Goal: Information Seeking & Learning: Learn about a topic

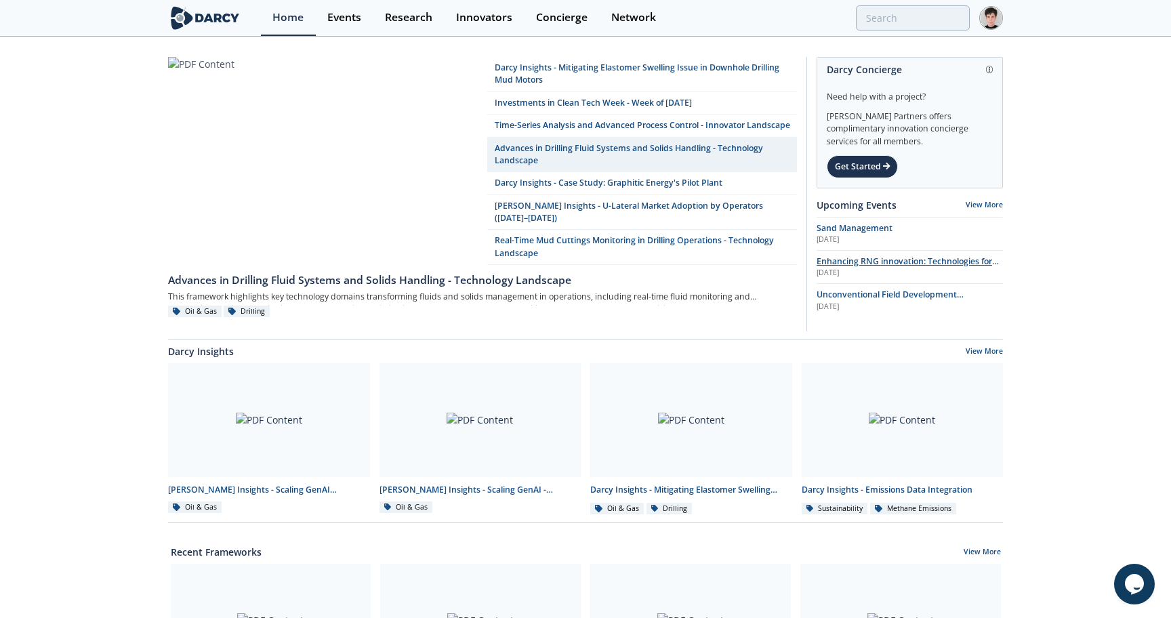
click at [840, 264] on span "Enhancing RNG innovation: Technologies for Sustainable Energy" at bounding box center [908, 267] width 182 height 24
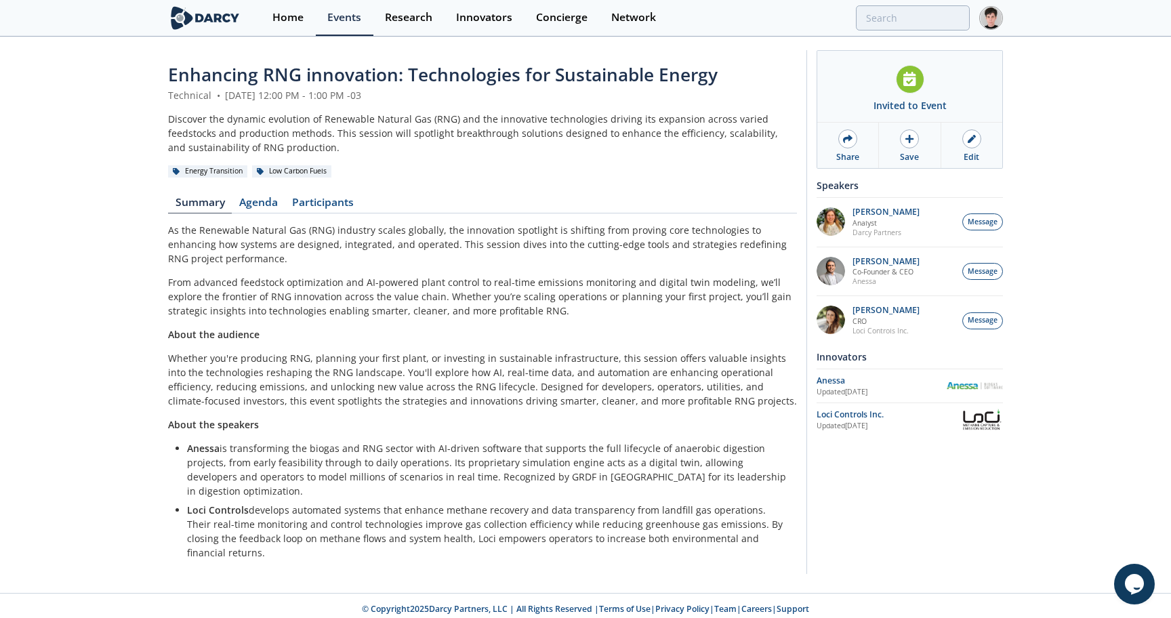
click at [501, 77] on span "Enhancing RNG innovation: Technologies for Sustainable Energy" at bounding box center [443, 74] width 550 height 24
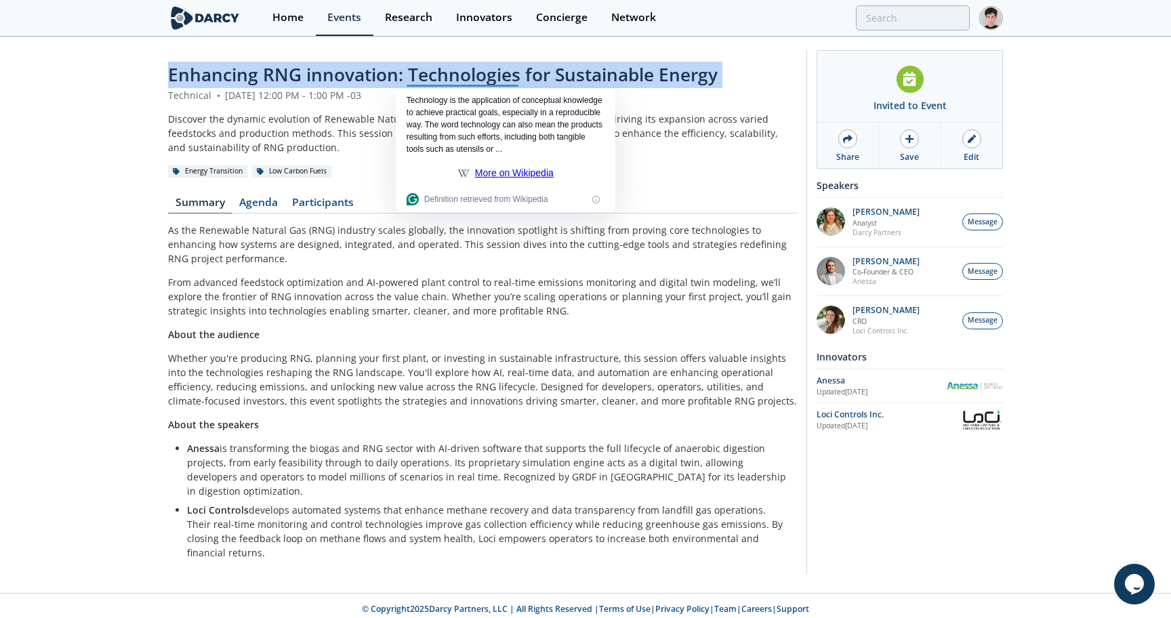
copy header "Enhancing RNG innovation: Technologies for Sustainable Energy"
click at [246, 210] on link "Agenda" at bounding box center [258, 205] width 53 height 16
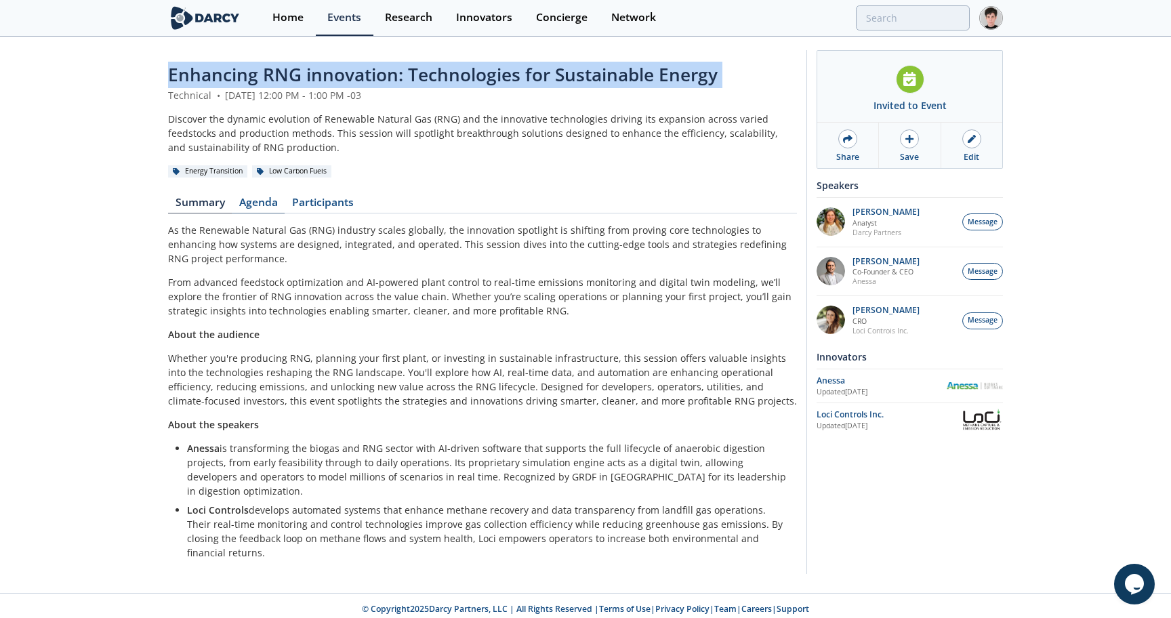
click at [246, 210] on link "Agenda" at bounding box center [258, 205] width 53 height 16
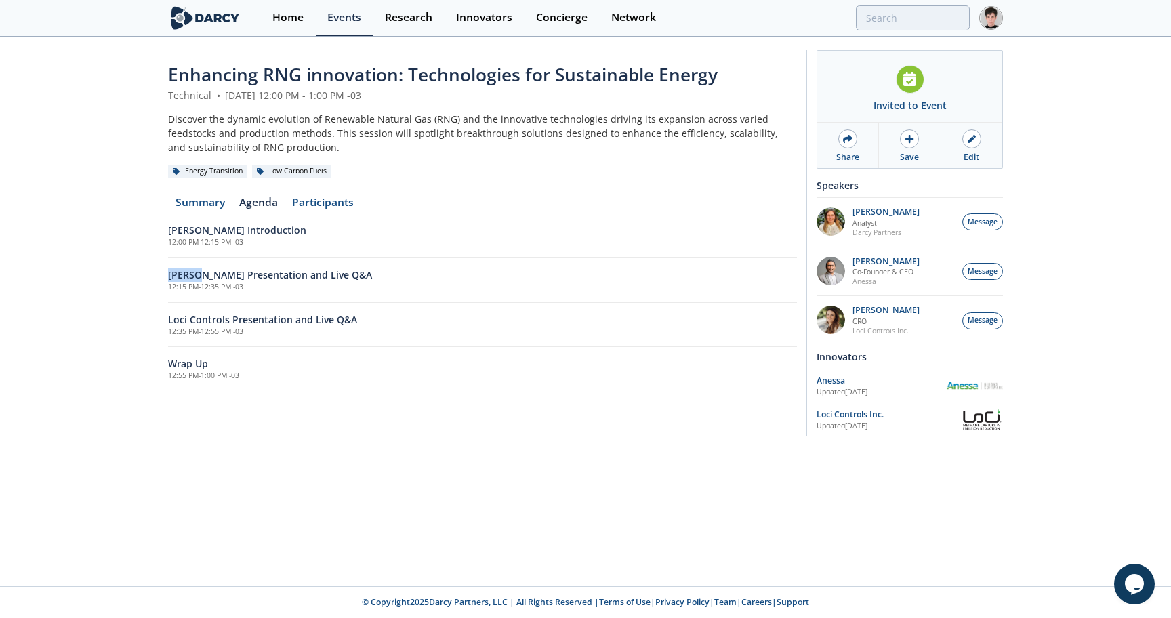
drag, startPoint x: 169, startPoint y: 275, endPoint x: 199, endPoint y: 281, distance: 30.3
click at [199, 281] on h6 "[PERSON_NAME] Presentation and Live Q&A" at bounding box center [482, 275] width 629 height 14
copy h6 "Anessa"
drag, startPoint x: 162, startPoint y: 316, endPoint x: 226, endPoint y: 321, distance: 64.5
click at [226, 320] on div "Enhancing RNG innovation: Technologies for Sustainable Energy Technical • [DATE…" at bounding box center [585, 246] width 1171 height 417
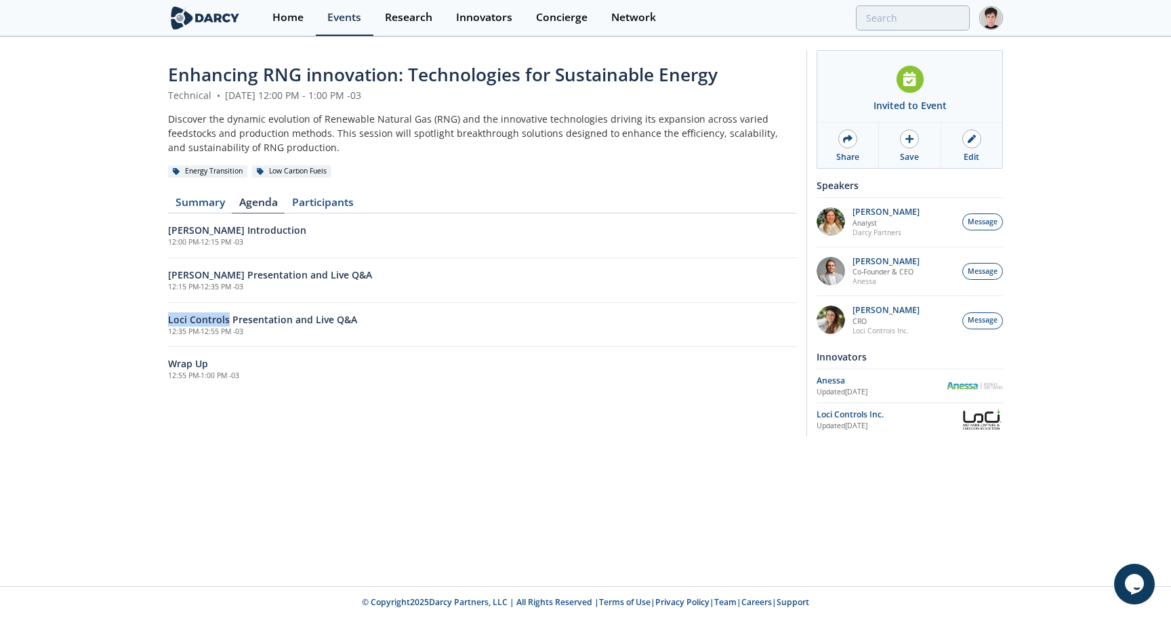
copy h6 "Loci Controls"
drag, startPoint x: 829, startPoint y: 382, endPoint x: 254, endPoint y: 2, distance: 689.5
click at [0, 0] on body "Home Events Research Innovators Concierge Network Enhancing RNG innovation: Tec…" at bounding box center [585, 309] width 1171 height 618
click at [83, 236] on div "Enhancing RNG innovation: Technologies for Sustainable Energy Technical • [DATE…" at bounding box center [585, 246] width 1171 height 417
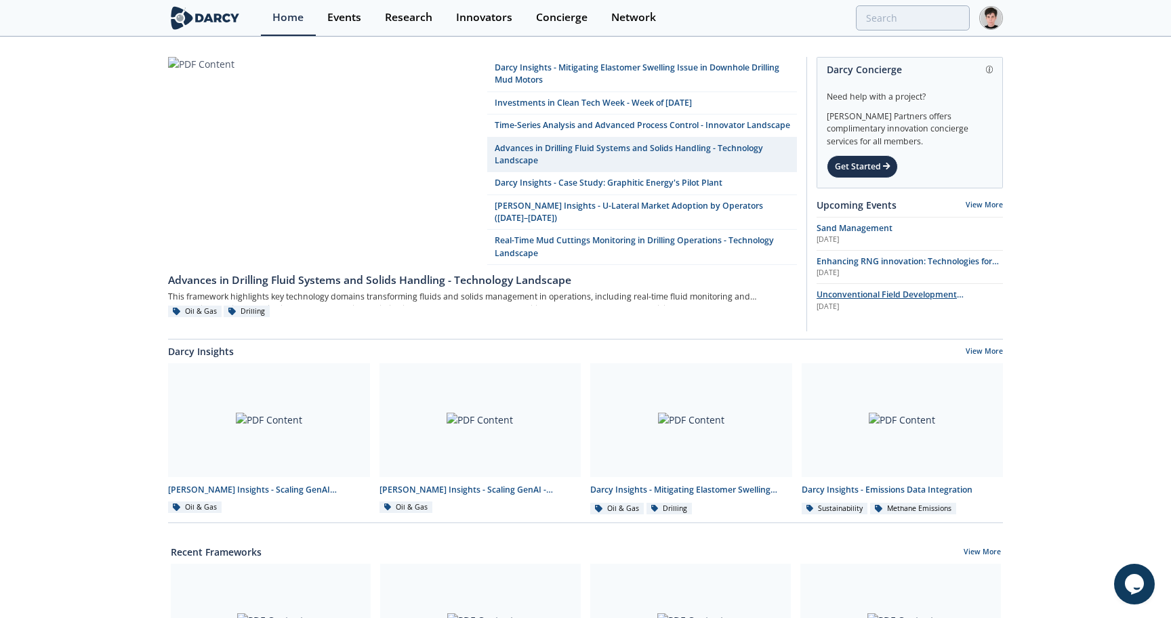
click at [850, 298] on span "Unconventional Field Development Optimization through Geochemical Fingerprintin…" at bounding box center [890, 307] width 147 height 37
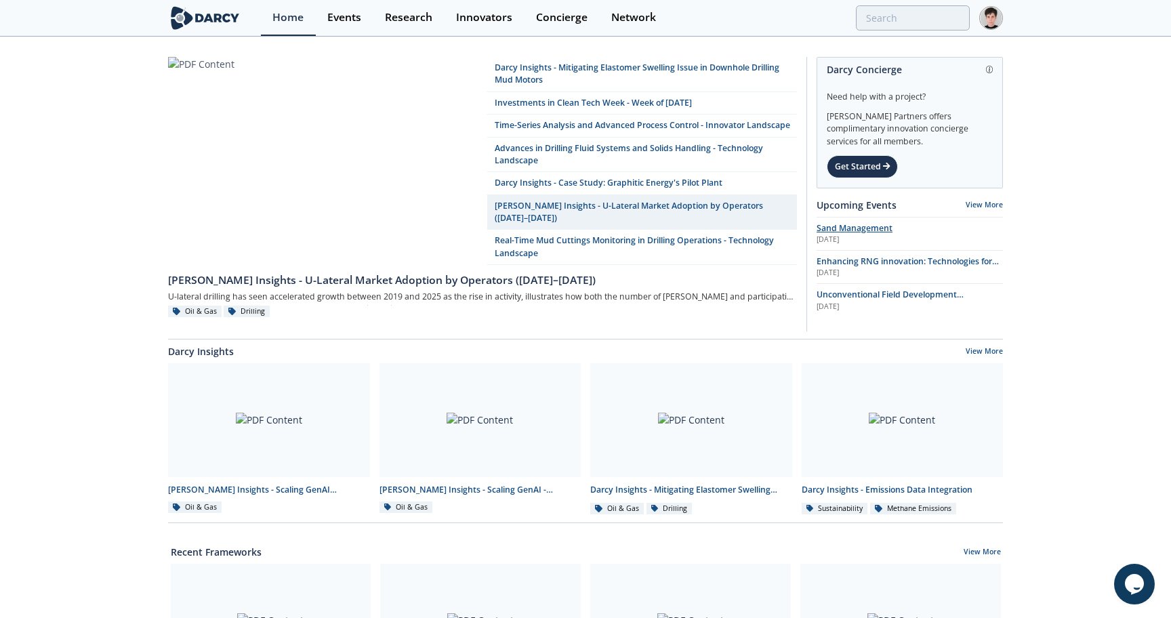
click at [833, 228] on span "Sand Management" at bounding box center [855, 228] width 76 height 12
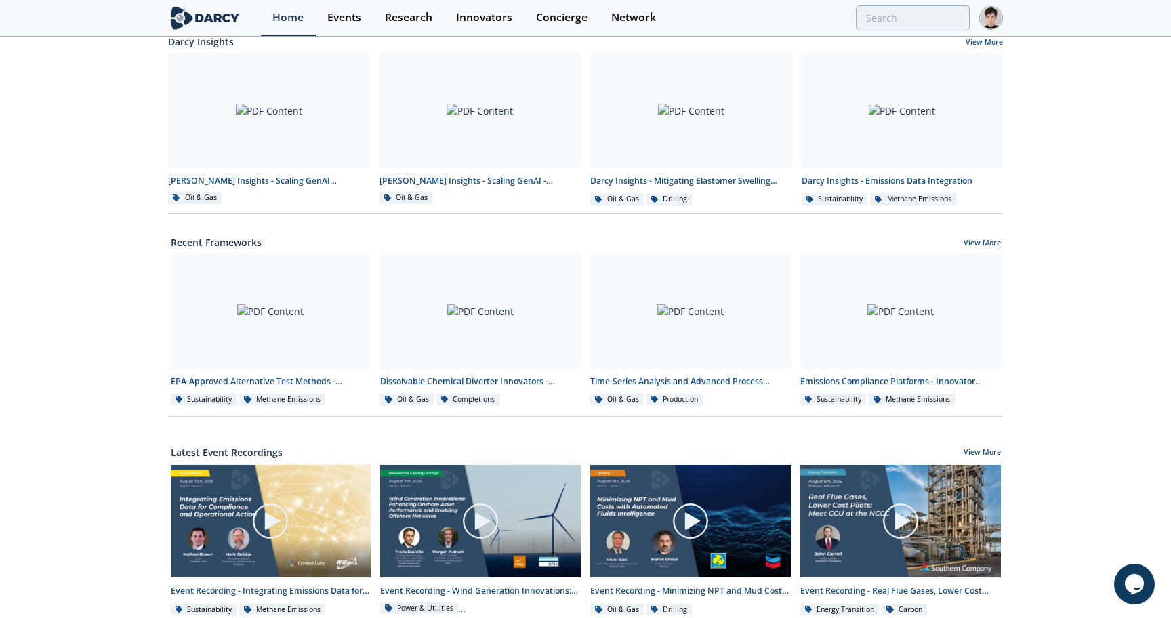
scroll to position [303, 0]
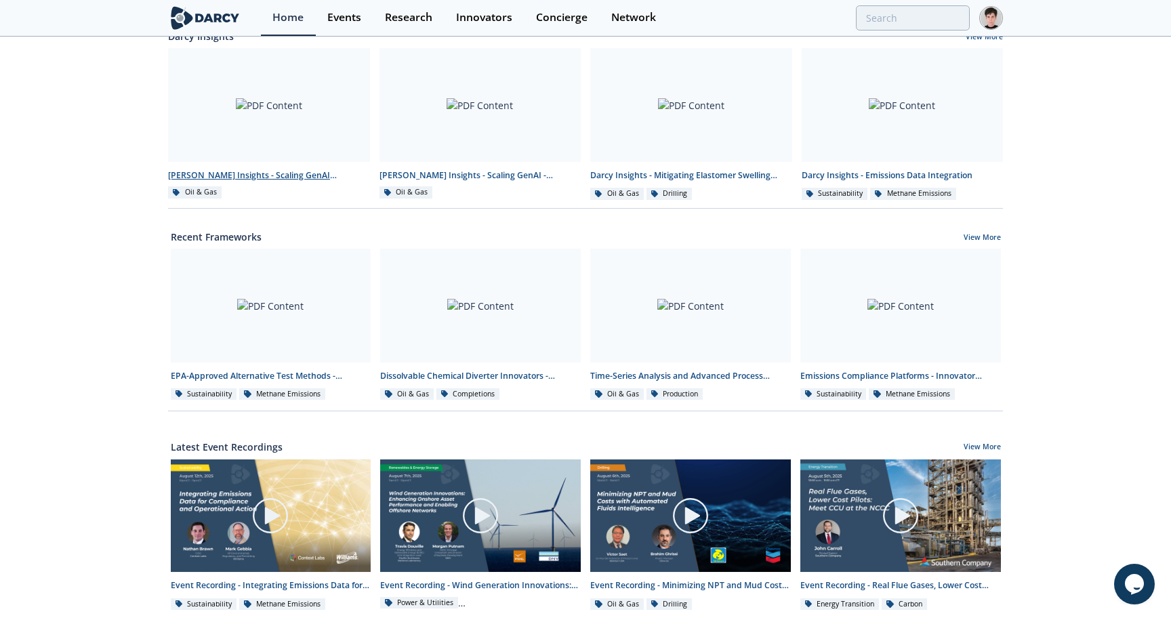
click at [207, 172] on div "[PERSON_NAME] Insights - Scaling GenAI Roundtable" at bounding box center [269, 175] width 202 height 12
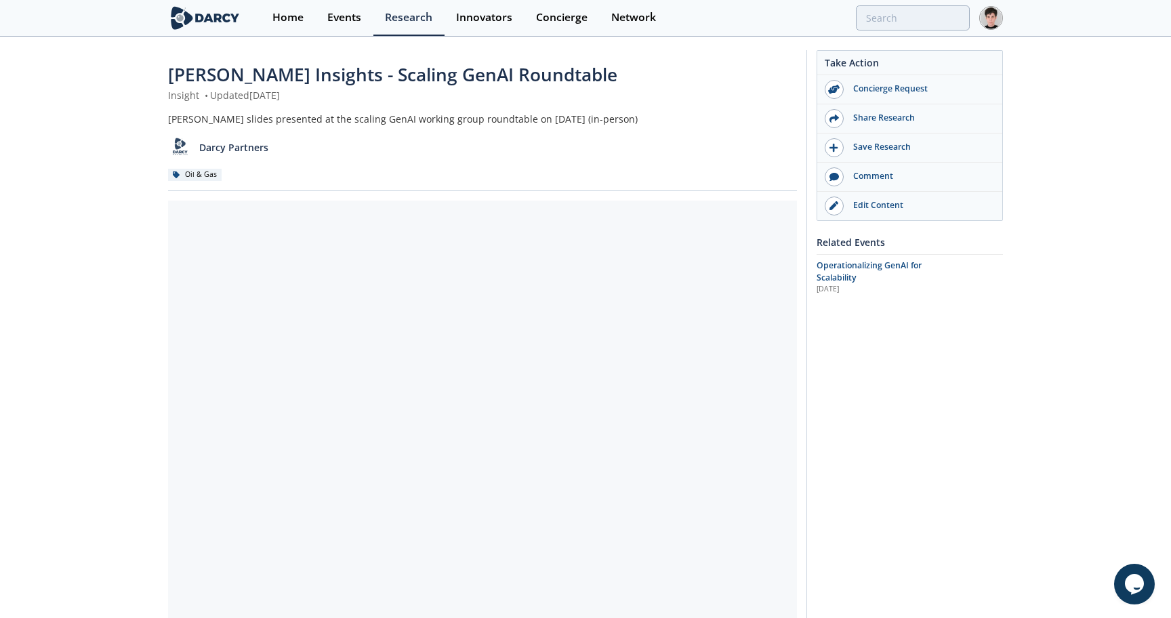
click at [207, 172] on div "Oil & Gas" at bounding box center [195, 175] width 54 height 12
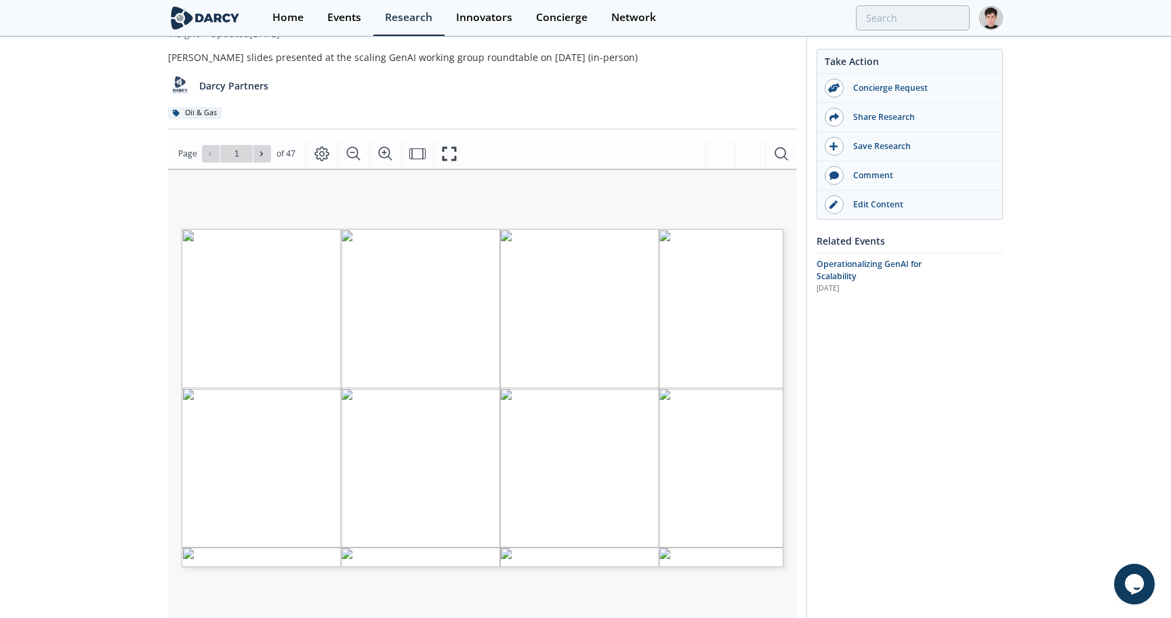
scroll to position [66, 0]
click at [263, 150] on icon at bounding box center [261, 150] width 8 height 8
type input "2"
click at [263, 150] on icon at bounding box center [261, 150] width 8 height 8
type input "3"
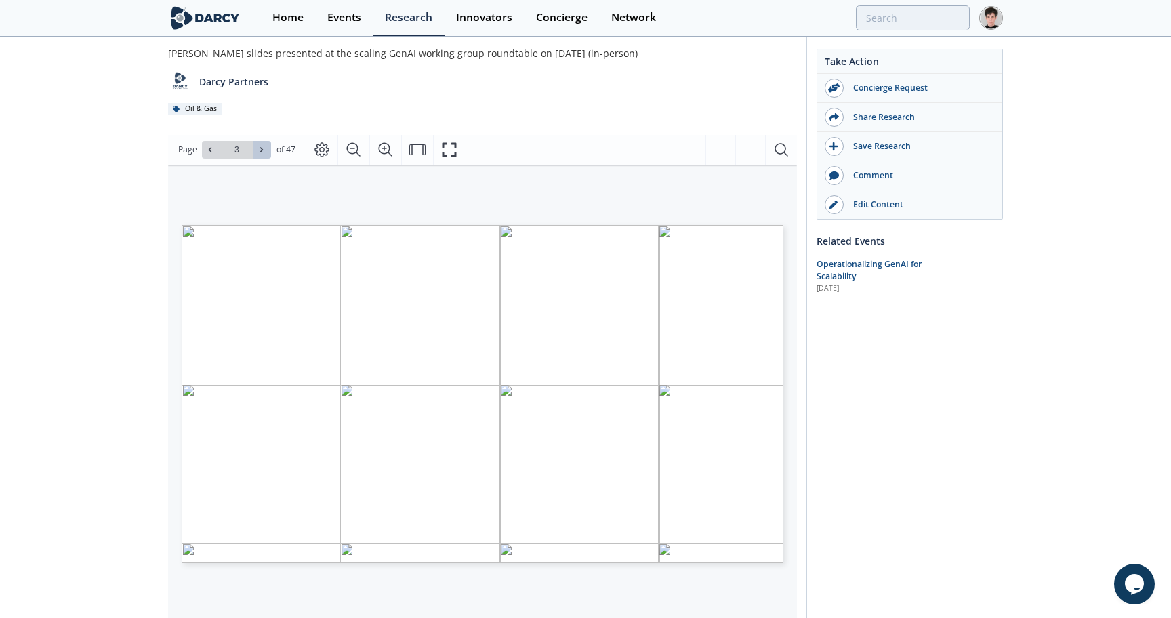
click at [263, 150] on icon at bounding box center [261, 150] width 8 height 8
type input "4"
click at [263, 150] on icon at bounding box center [261, 150] width 8 height 8
type input "5"
click at [263, 150] on icon at bounding box center [261, 150] width 8 height 8
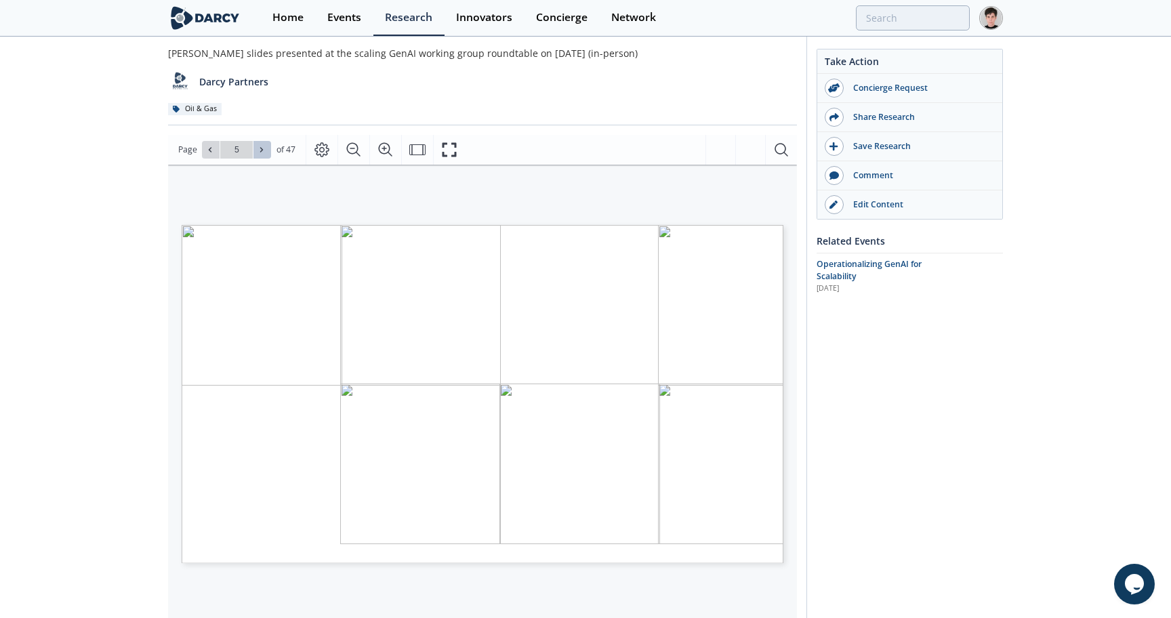
type input "6"
click at [263, 150] on icon at bounding box center [261, 150] width 8 height 8
type input "7"
click at [263, 150] on icon at bounding box center [261, 150] width 8 height 8
type input "8"
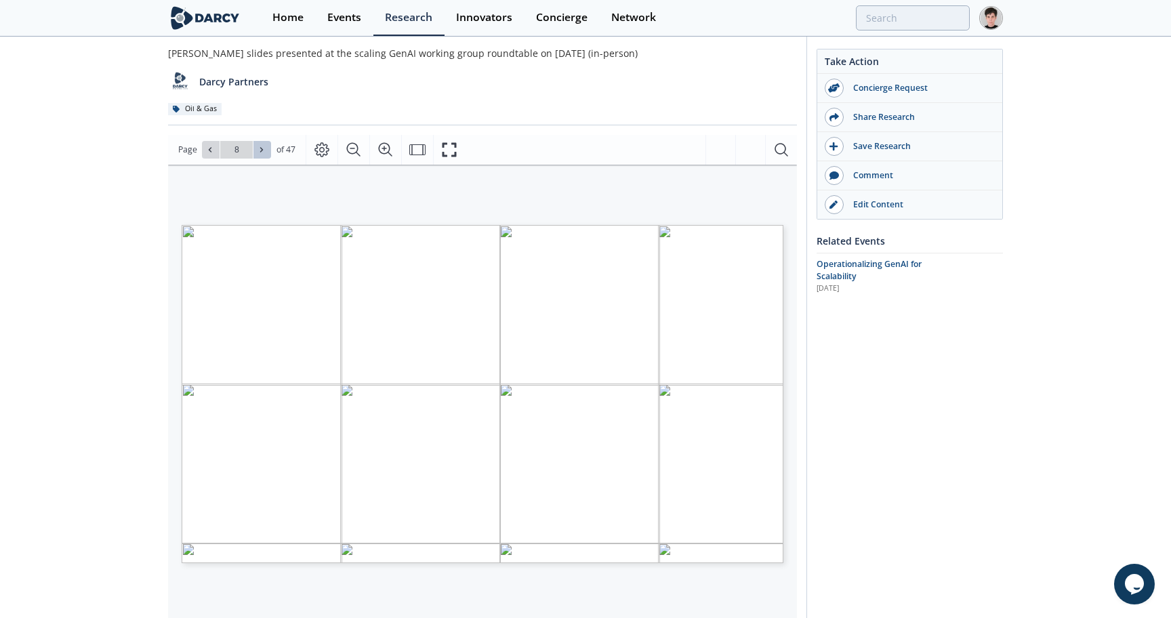
click at [263, 150] on icon at bounding box center [261, 150] width 8 height 8
type input "9"
click at [263, 150] on icon at bounding box center [261, 150] width 8 height 8
type input "10"
click at [263, 150] on icon at bounding box center [261, 150] width 8 height 8
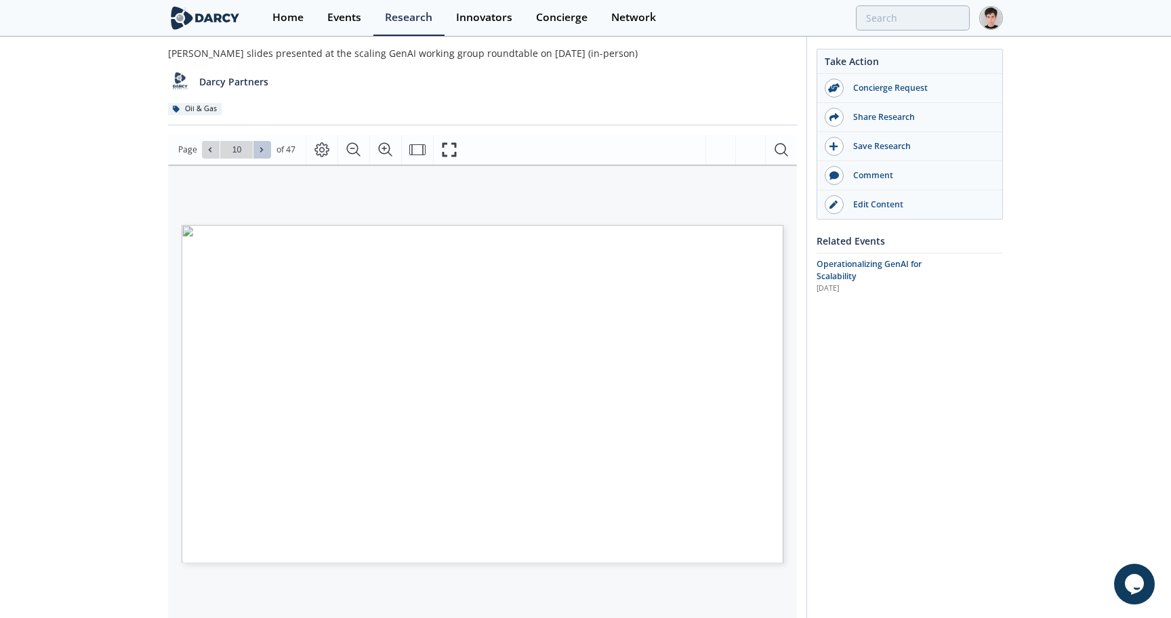
type input "11"
click at [263, 150] on icon at bounding box center [261, 150] width 8 height 8
type input "12"
click at [210, 150] on icon at bounding box center [210, 149] width 3 height 5
click at [264, 151] on icon at bounding box center [261, 150] width 8 height 8
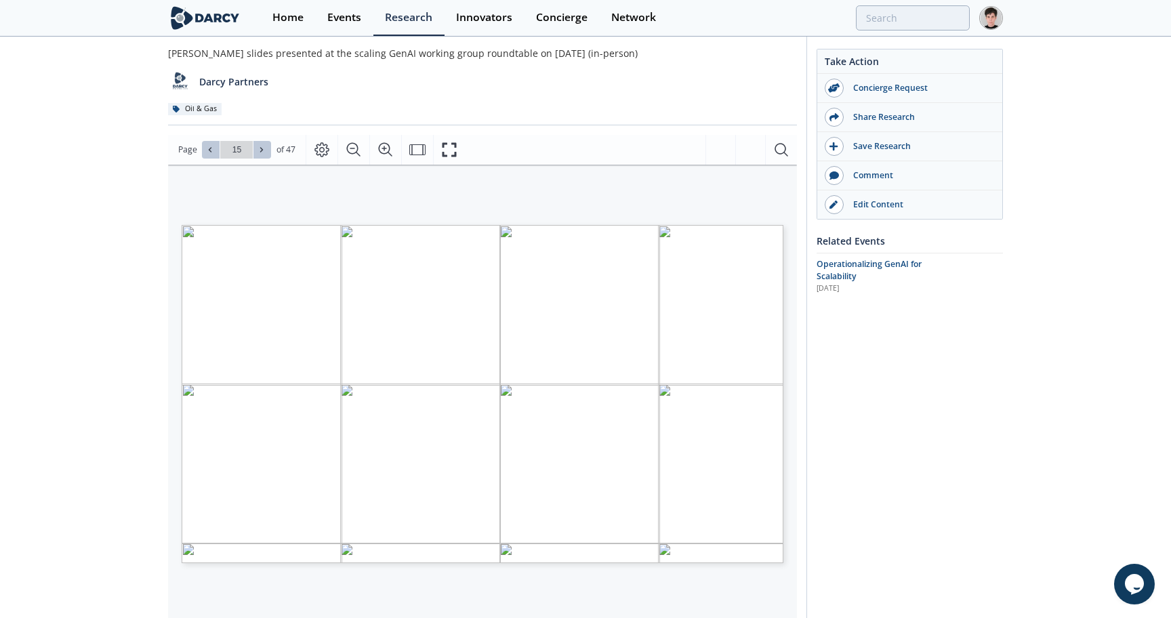
click at [264, 151] on icon at bounding box center [261, 150] width 8 height 8
type input "16"
click at [264, 151] on icon at bounding box center [261, 150] width 8 height 8
type input "18"
click at [264, 151] on icon at bounding box center [261, 150] width 8 height 8
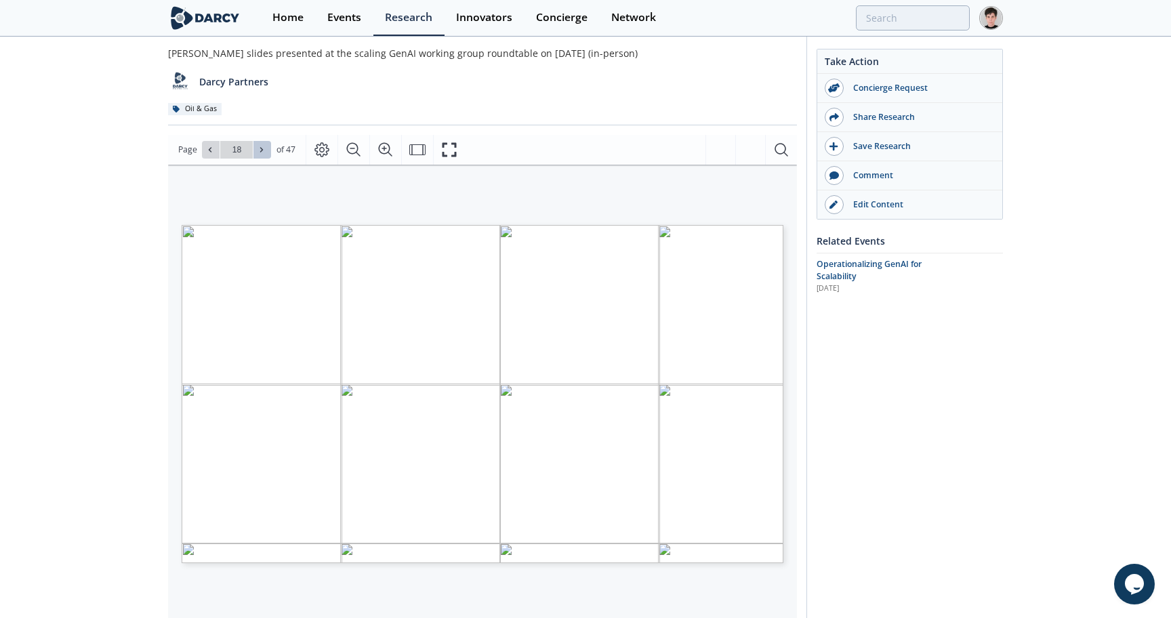
type input "19"
click at [264, 151] on icon at bounding box center [261, 150] width 8 height 8
type input "20"
click at [264, 151] on icon at bounding box center [261, 150] width 8 height 8
type input "21"
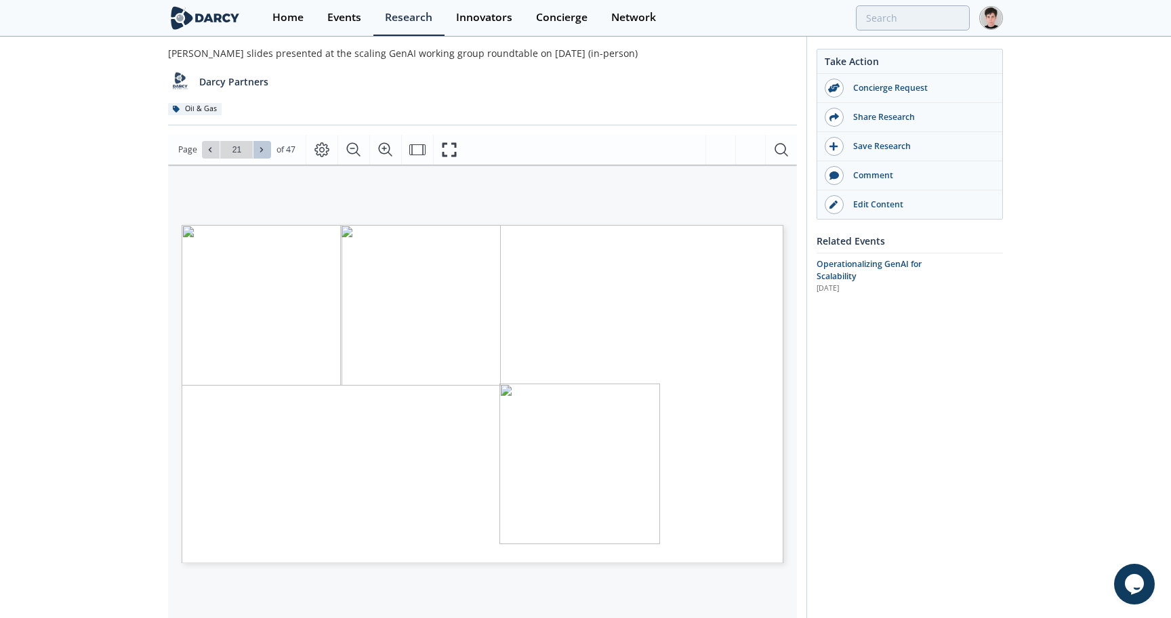
click at [264, 151] on icon at bounding box center [261, 150] width 8 height 8
type input "22"
click at [264, 151] on icon at bounding box center [261, 150] width 8 height 8
type input "23"
click at [264, 151] on icon at bounding box center [261, 150] width 8 height 8
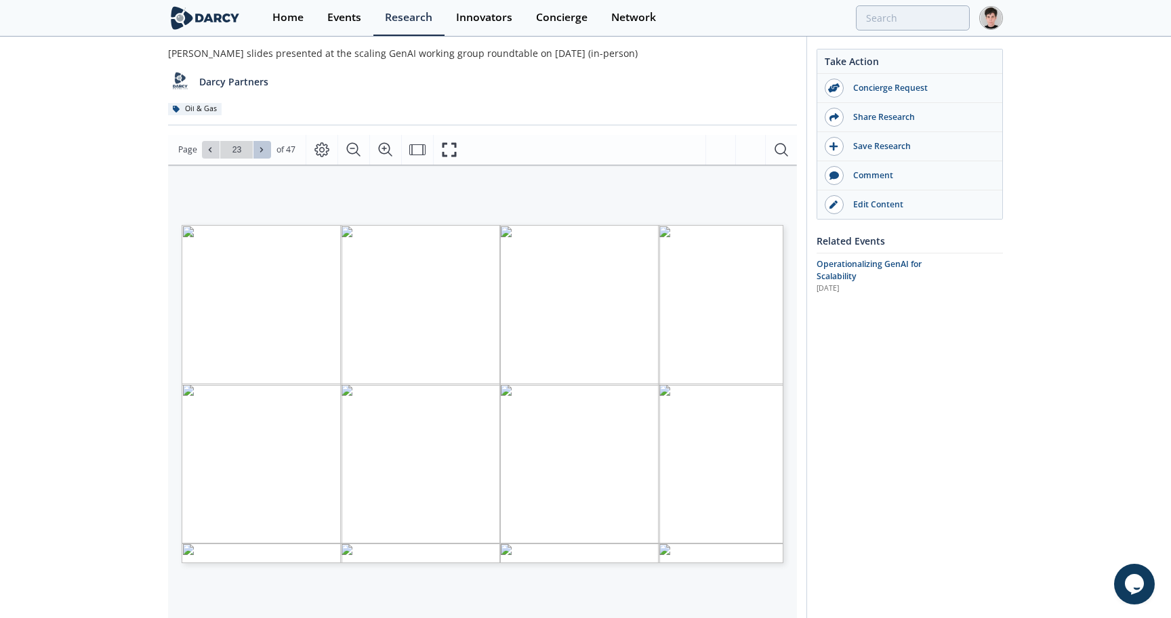
type input "24"
click at [264, 151] on icon at bounding box center [261, 150] width 8 height 8
type input "25"
click at [264, 151] on icon at bounding box center [261, 150] width 8 height 8
type input "26"
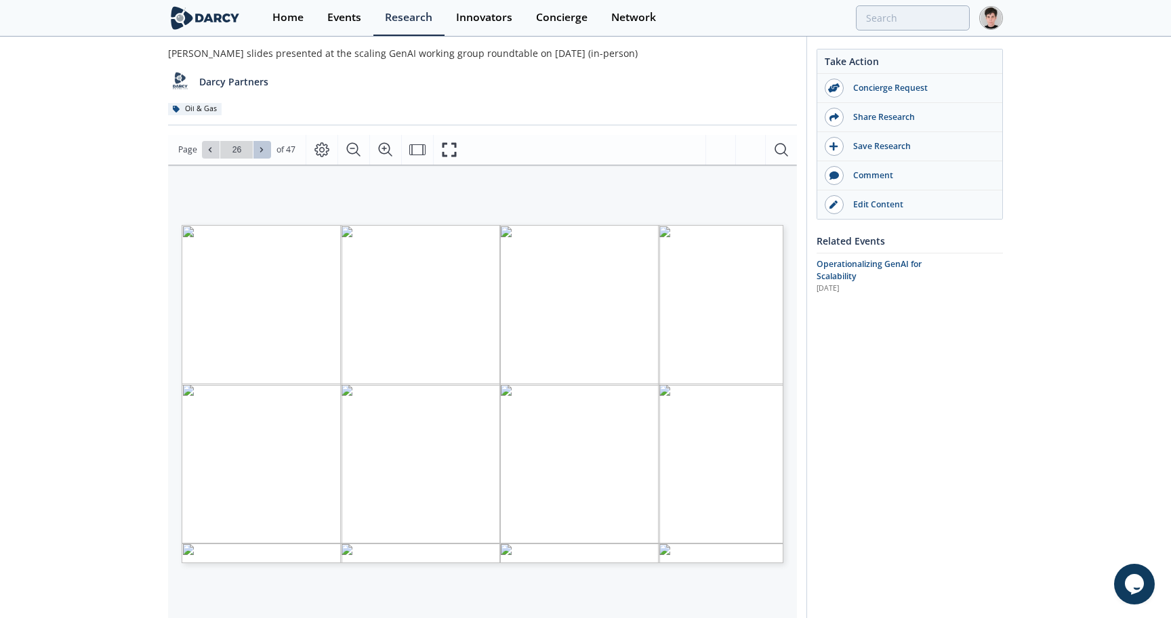
click at [264, 151] on icon at bounding box center [261, 150] width 8 height 8
type input "27"
click at [264, 151] on icon at bounding box center [261, 150] width 8 height 8
type input "28"
click at [264, 151] on icon at bounding box center [261, 150] width 8 height 8
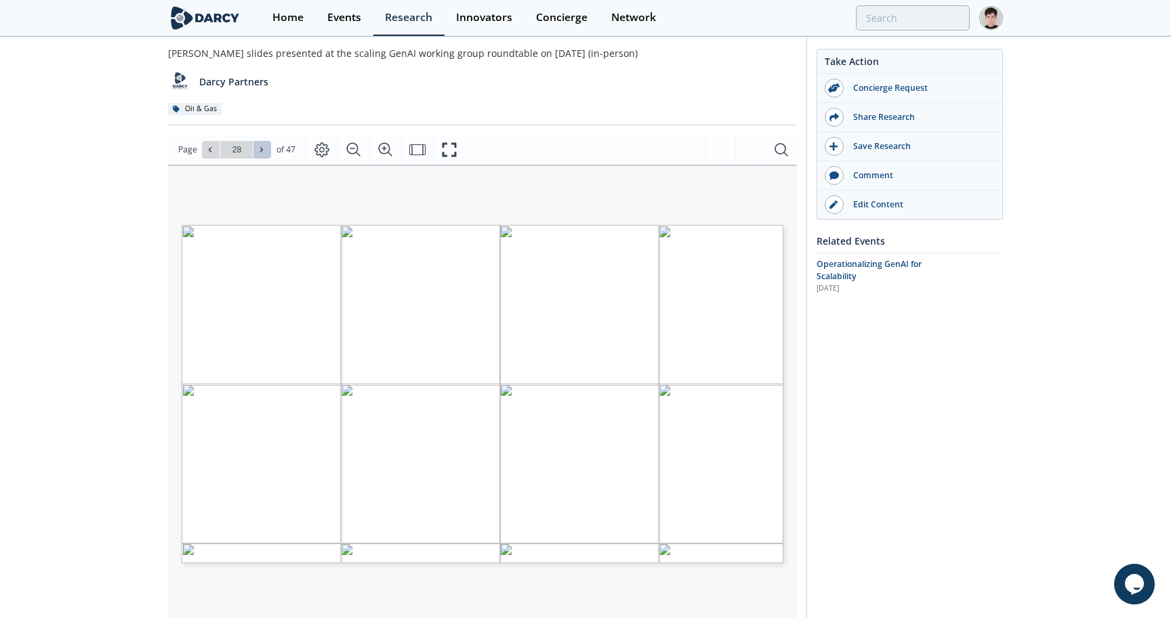
type input "29"
click at [264, 151] on icon at bounding box center [261, 150] width 8 height 8
type input "30"
click at [264, 151] on icon at bounding box center [261, 150] width 8 height 8
type input "31"
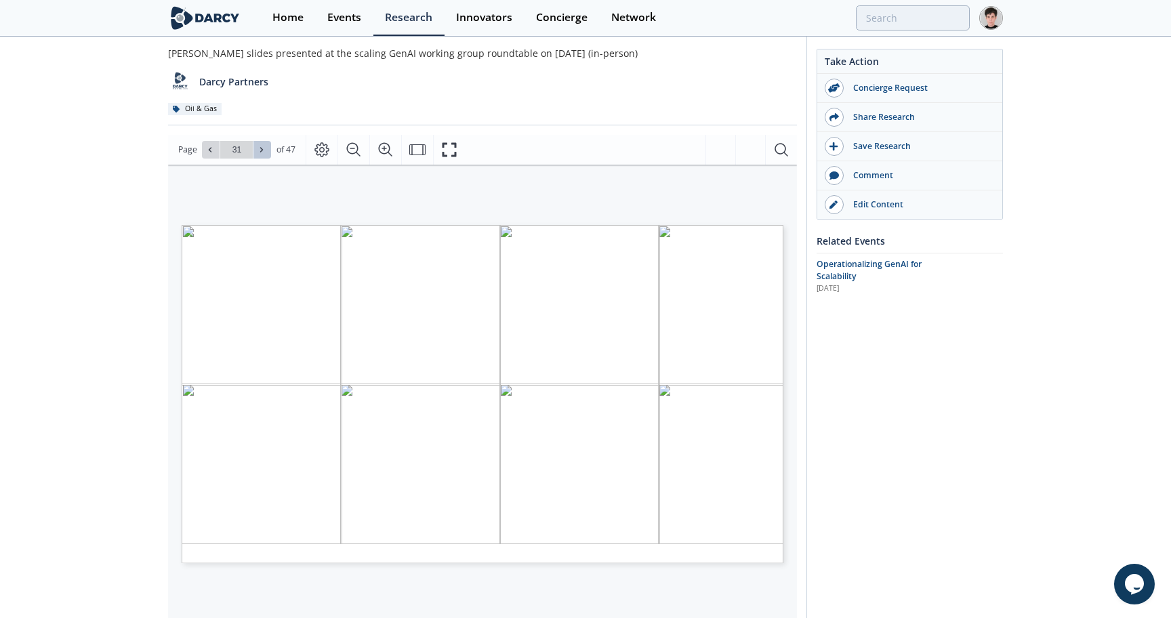
click at [264, 151] on icon at bounding box center [261, 150] width 8 height 8
type input "32"
click at [264, 151] on icon at bounding box center [261, 150] width 8 height 8
type input "34"
click at [264, 151] on icon at bounding box center [261, 150] width 8 height 8
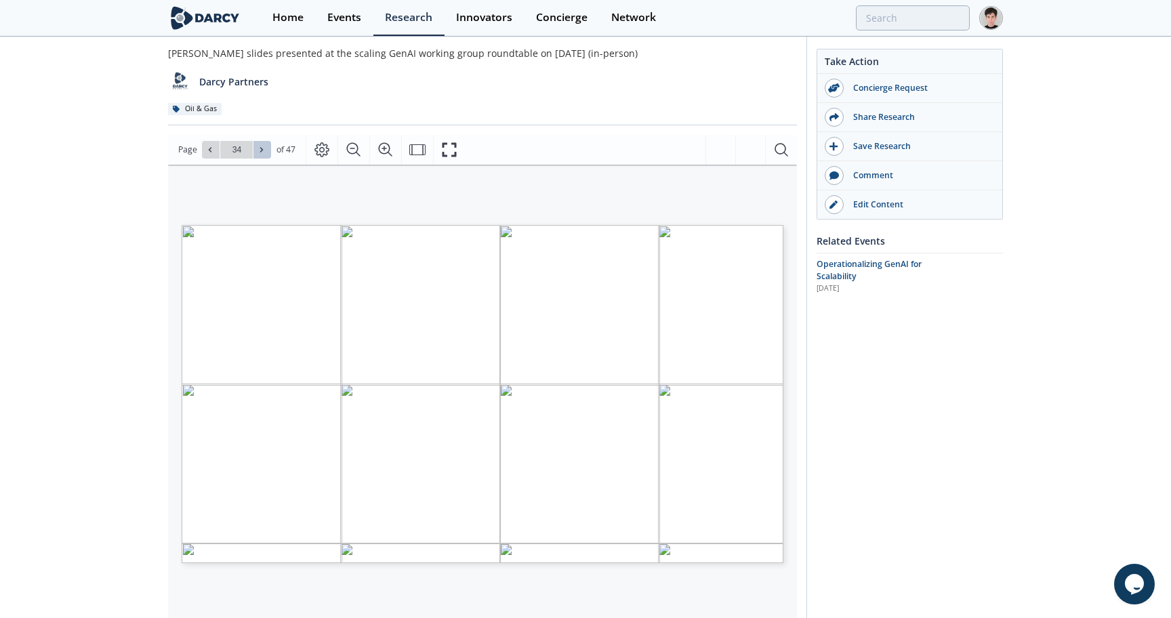
type input "35"
click at [264, 151] on icon at bounding box center [261, 150] width 8 height 8
type input "36"
click at [264, 151] on icon at bounding box center [261, 150] width 8 height 8
type input "37"
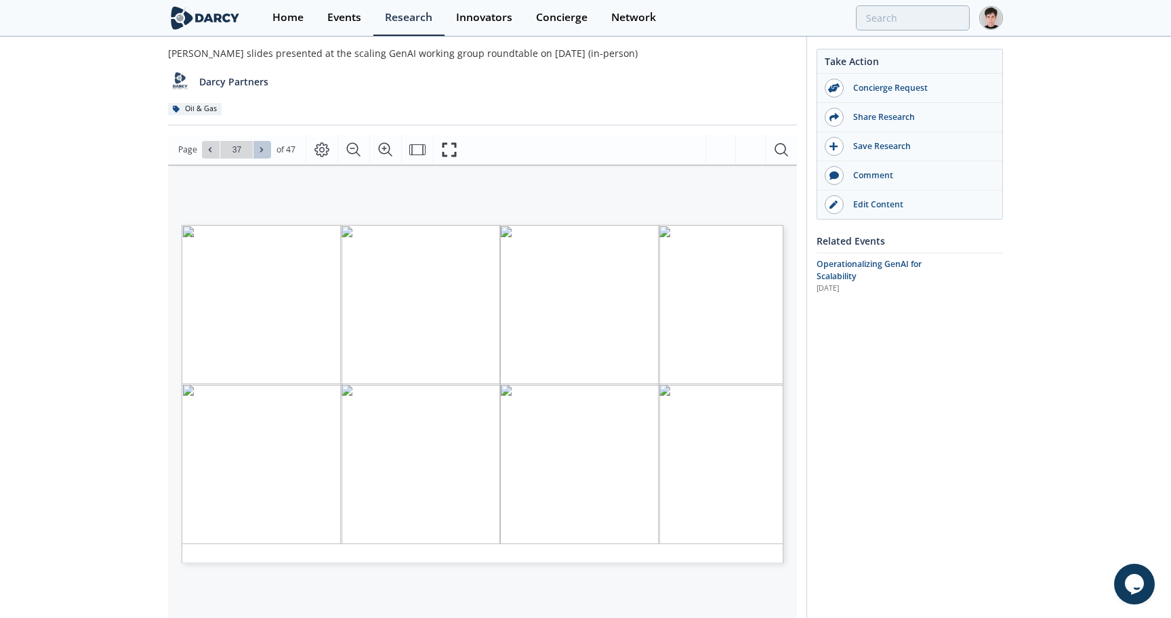
click at [264, 151] on icon at bounding box center [261, 150] width 8 height 8
type input "38"
click at [264, 151] on icon at bounding box center [261, 150] width 8 height 8
type input "39"
click at [264, 151] on icon at bounding box center [261, 150] width 8 height 8
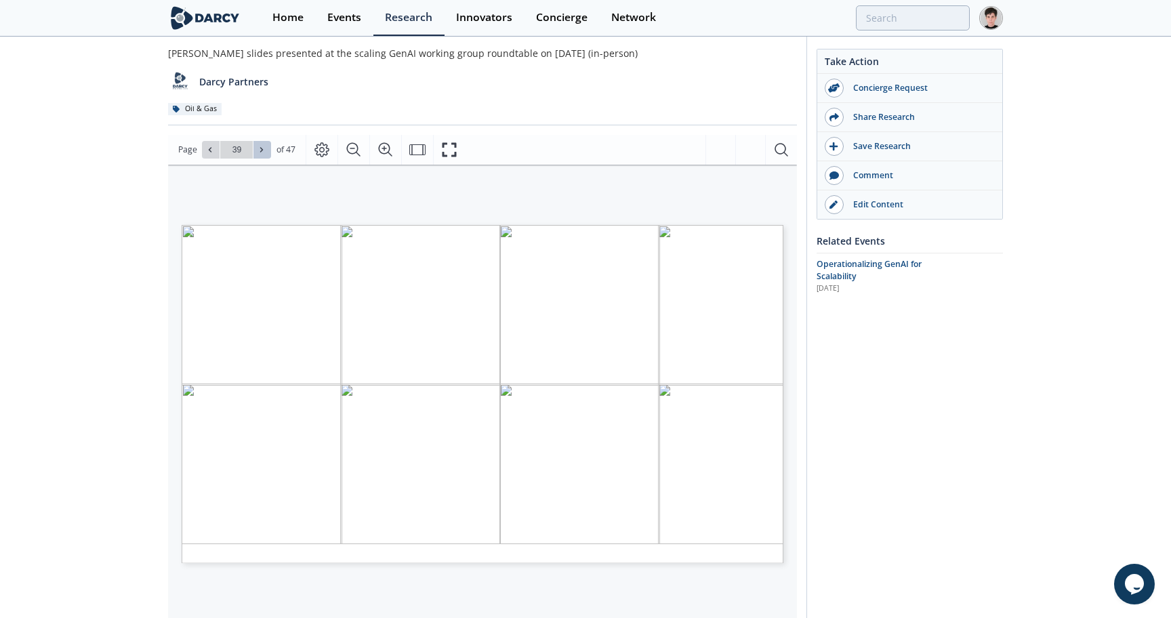
type input "40"
click at [264, 151] on icon at bounding box center [261, 150] width 8 height 8
type input "41"
click at [264, 151] on icon at bounding box center [261, 150] width 8 height 8
type input "42"
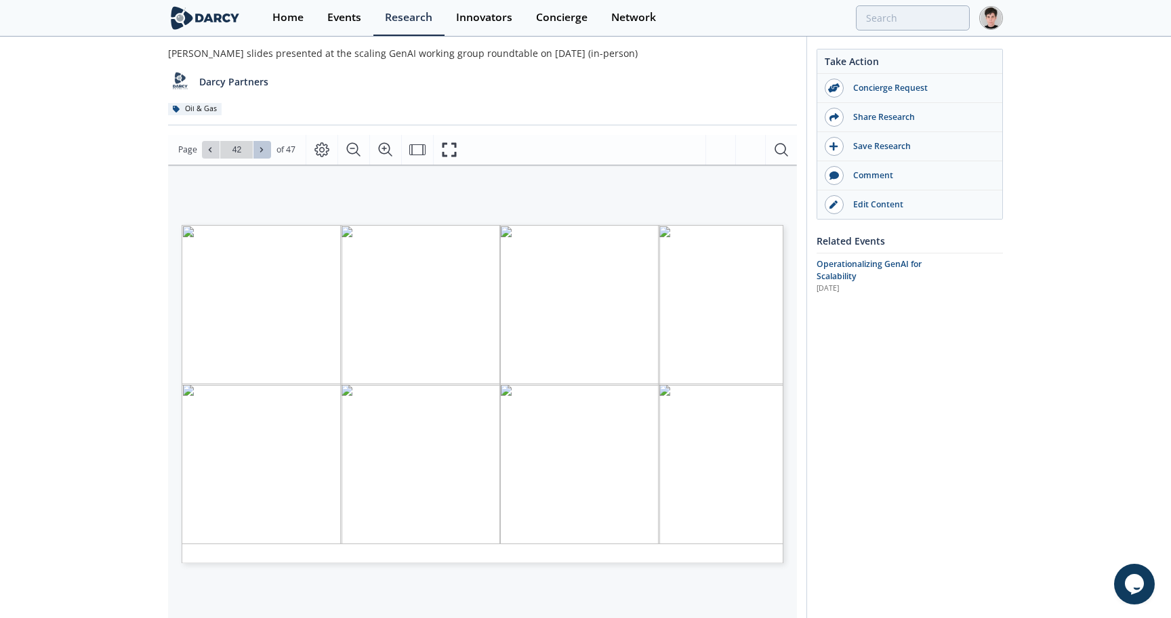
click at [264, 151] on icon at bounding box center [261, 150] width 8 height 8
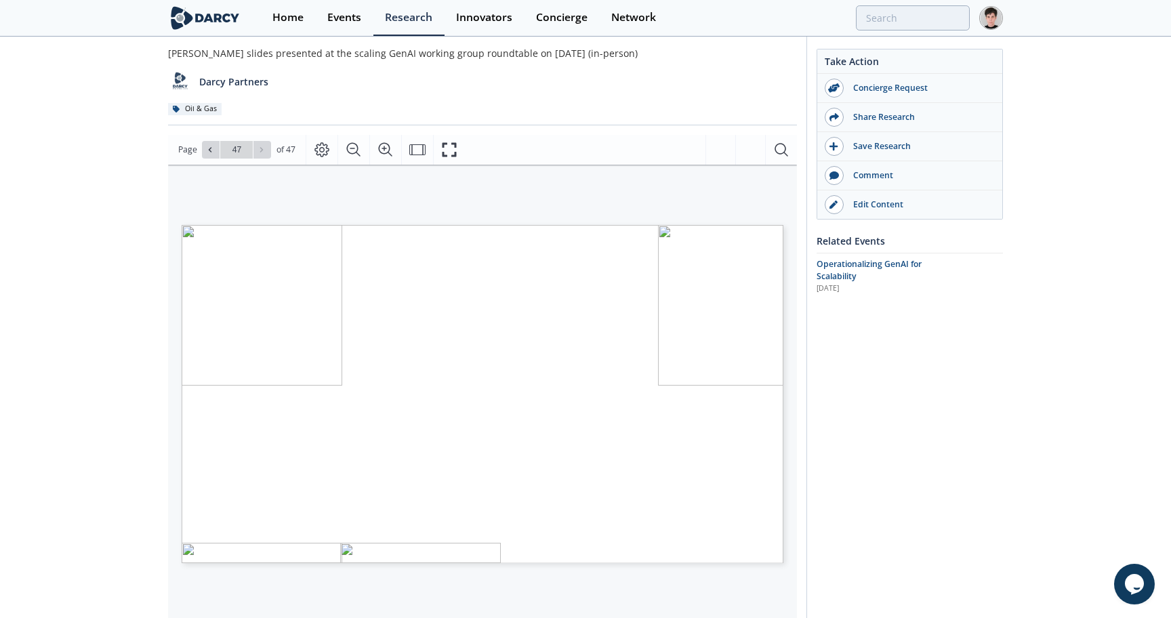
click at [264, 151] on div "Go to Page 47" at bounding box center [236, 150] width 69 height 18
click at [207, 150] on icon at bounding box center [210, 150] width 8 height 8
type input "46"
